Goal: Information Seeking & Learning: Find contact information

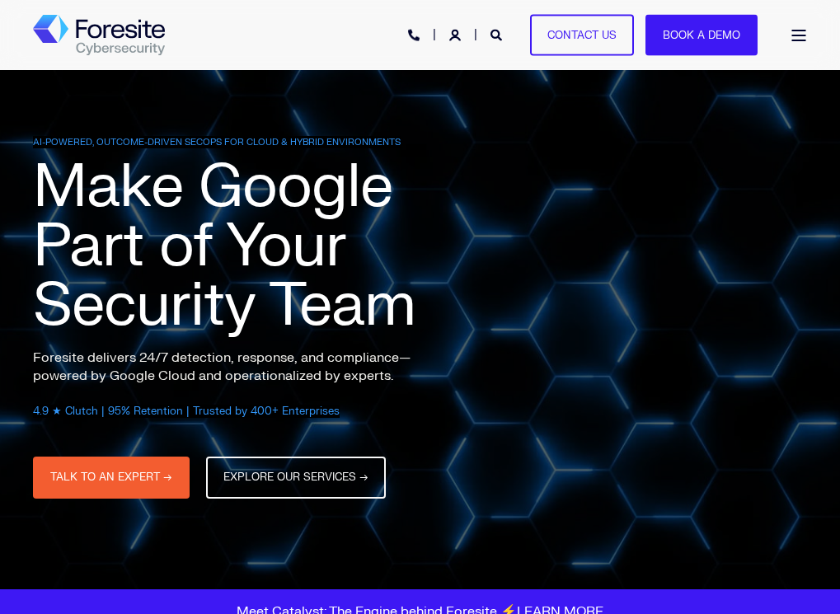
click at [803, 33] on div "Open Burger Menu" at bounding box center [798, 36] width 16 height 12
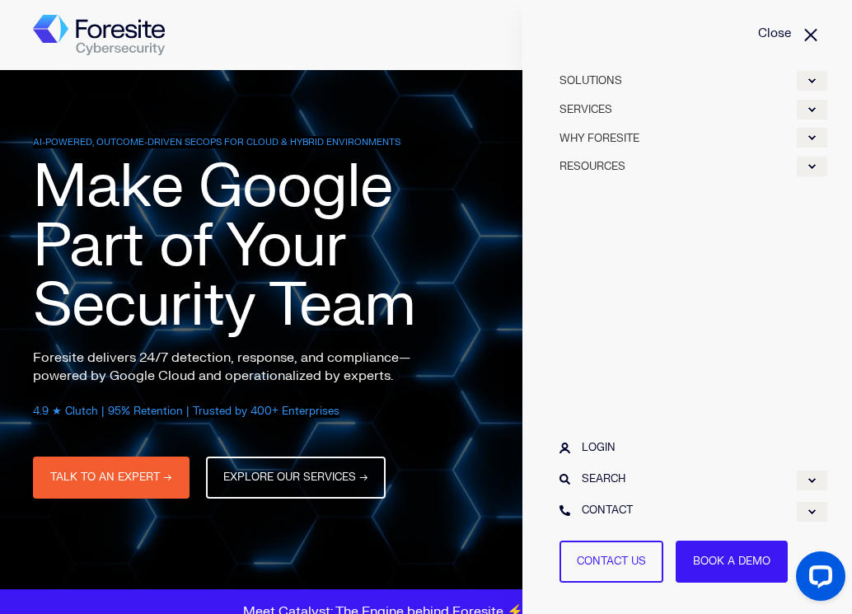
click at [613, 26] on link "Close" at bounding box center [687, 34] width 280 height 18
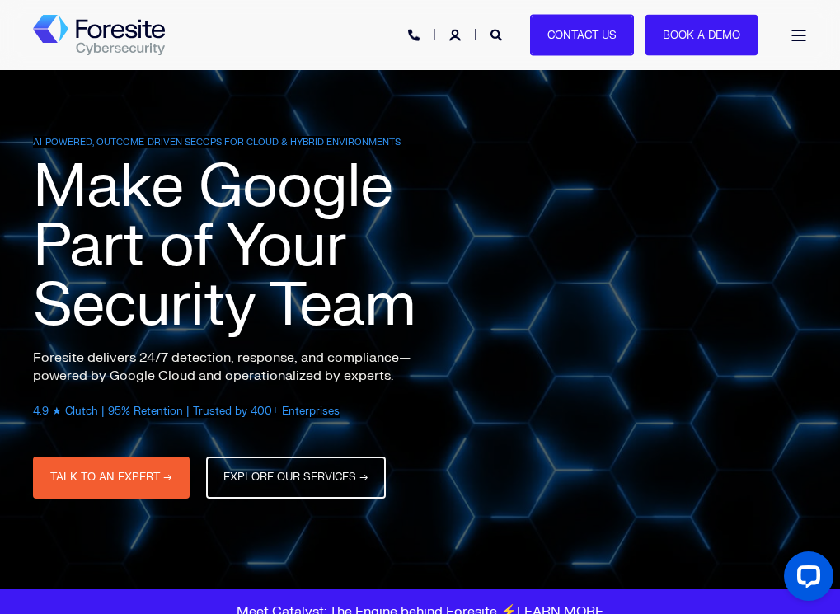
click at [611, 31] on link "Contact Us" at bounding box center [582, 35] width 104 height 42
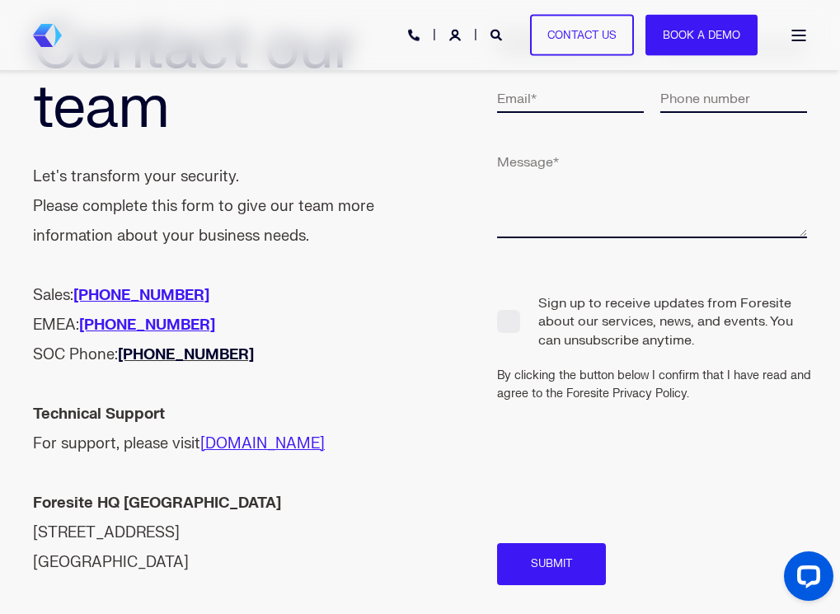
scroll to position [484, 0]
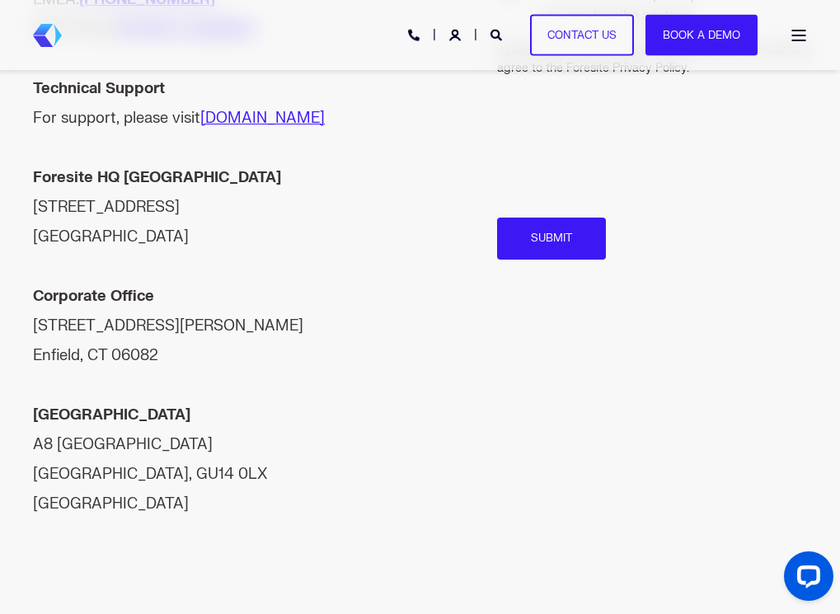
drag, startPoint x: 29, startPoint y: 200, endPoint x: 214, endPoint y: 232, distance: 188.0
click at [214, 232] on div "Contact our team Let's transform your security. Please complete this form to gi…" at bounding box center [420, 110] width 840 height 1048
click at [214, 232] on div "Foresite HQ [GEOGRAPHIC_DATA] [STREET_ADDRESS]" at bounding box center [226, 207] width 387 height 89
drag, startPoint x: 213, startPoint y: 233, endPoint x: 37, endPoint y: 207, distance: 177.5
click at [37, 207] on div "Foresite HQ North America 7311 W 132nd Street, Suite 305 Overland Park, KS 66213" at bounding box center [226, 207] width 387 height 89
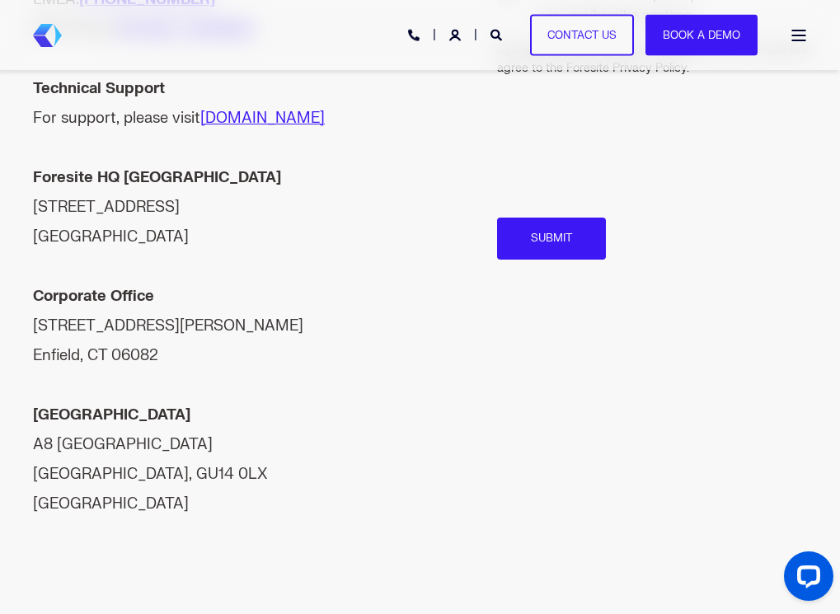
copy div "7311 W 132nd Street, Suite 305 Overland Park, KS 66213"
click at [566, 569] on div "Contact our team Let's transform your security. Please complete this form to gi…" at bounding box center [420, 110] width 840 height 1048
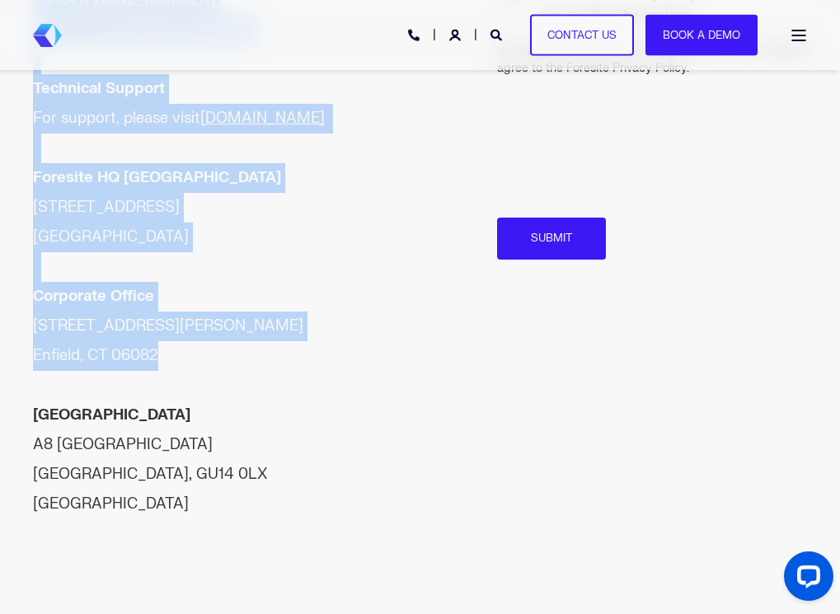
drag, startPoint x: 27, startPoint y: 319, endPoint x: 183, endPoint y: 349, distance: 158.7
click at [183, 349] on div "Contact our team Let's transform your security. Please complete this form to gi…" at bounding box center [420, 110] width 840 height 1048
click at [182, 349] on div "Corporate Office 555 Taylor Rd Enfield, CT 06082" at bounding box center [226, 326] width 387 height 89
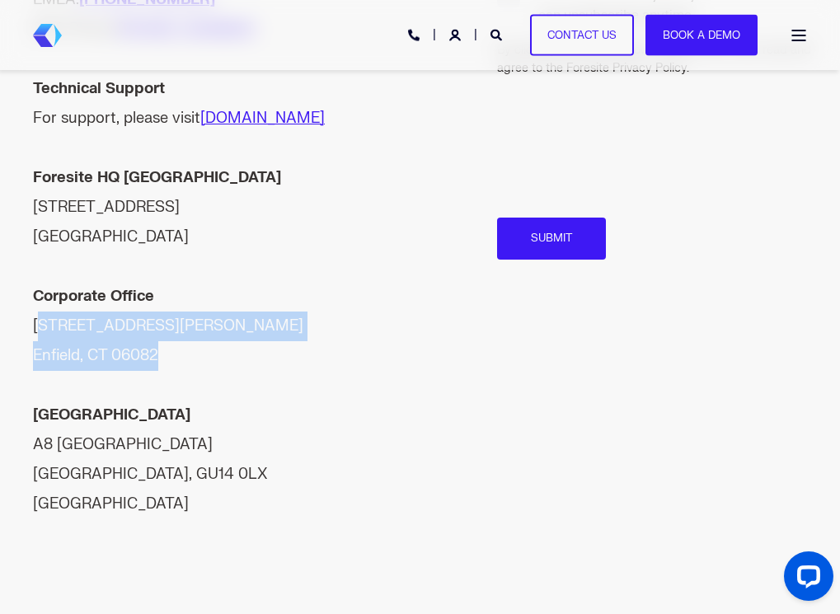
drag, startPoint x: 161, startPoint y: 353, endPoint x: 39, endPoint y: 329, distance: 124.4
click at [39, 329] on div "Corporate Office 555 Taylor Rd Enfield, CT 06082" at bounding box center [226, 326] width 387 height 89
click at [101, 469] on span "United Kingdom A8 Ively Road, Farnborough Hampshire, GU14 0LX UK" at bounding box center [150, 459] width 235 height 108
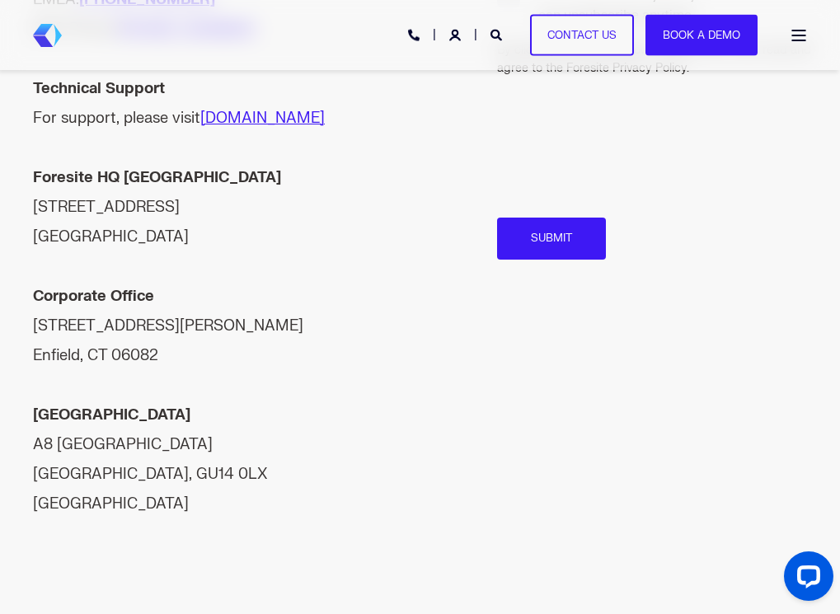
click at [96, 466] on span "United Kingdom A8 Ively Road, Farnborough Hampshire, GU14 0LX UK" at bounding box center [150, 459] width 235 height 108
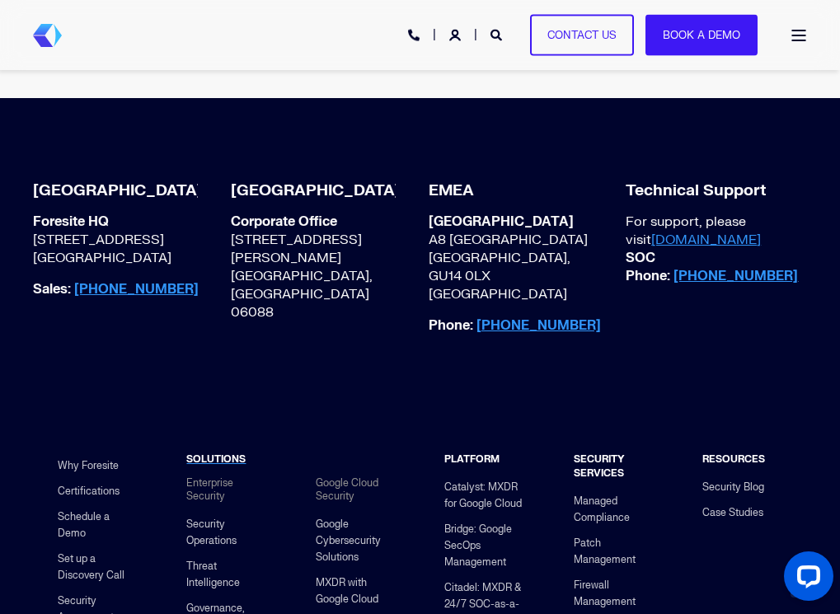
scroll to position [1011, 0]
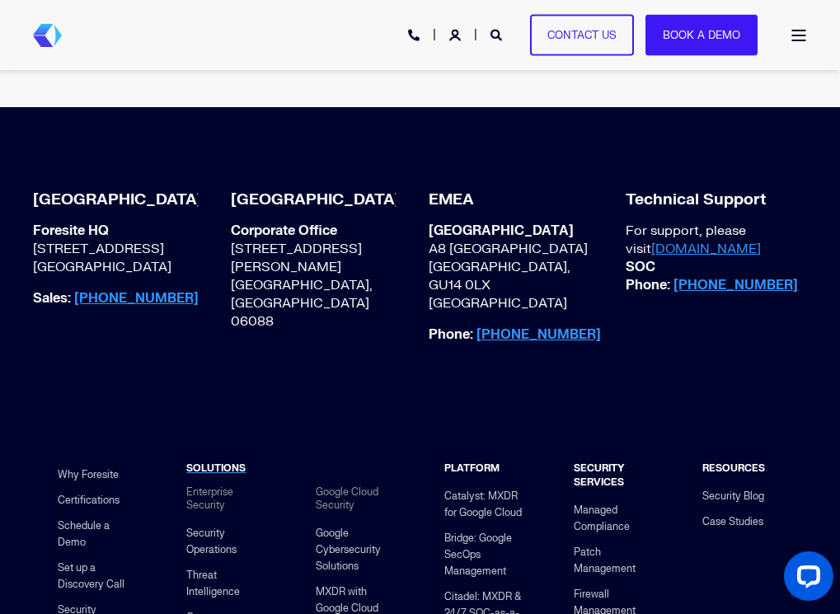
drag, startPoint x: 27, startPoint y: 218, endPoint x: 190, endPoint y: 252, distance: 165.8
click at [190, 252] on div "North America Foresite HQ 7311 W 132nd Street, Suite 305 Overland Park, KS 6621…" at bounding box center [420, 286] width 790 height 210
copy p "Foresite HQ 7311 W 132nd Street, Suite 305 Overland Park, KS 66213"
